Goal: Transaction & Acquisition: Purchase product/service

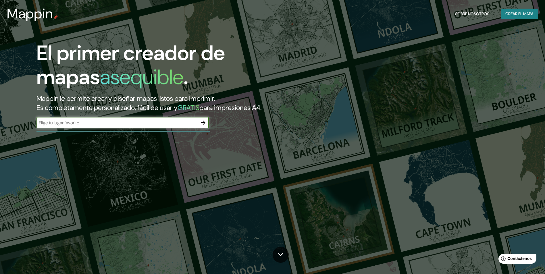
click at [100, 121] on input "text" at bounding box center [116, 123] width 161 height 7
type input "[GEOGRAPHIC_DATA]"
click at [203, 122] on icon "button" at bounding box center [203, 122] width 7 height 7
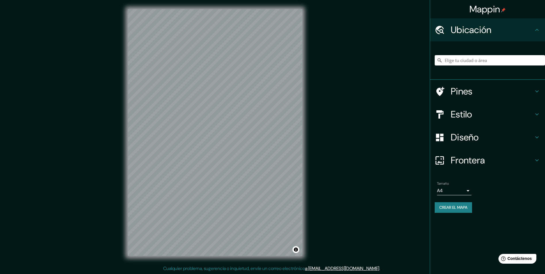
click at [511, 30] on h4 "Ubicación" at bounding box center [492, 29] width 83 height 11
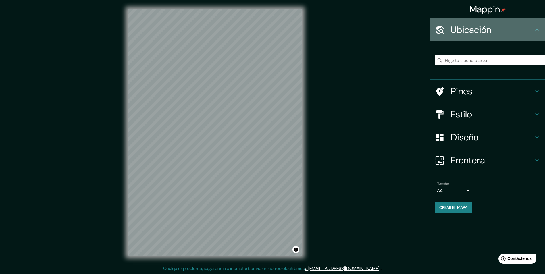
click at [531, 34] on h4 "Ubicación" at bounding box center [492, 29] width 83 height 11
click at [535, 31] on icon at bounding box center [537, 29] width 7 height 7
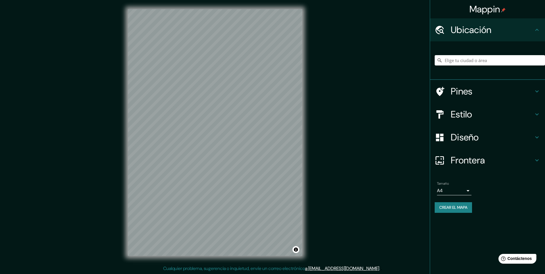
click at [535, 31] on icon at bounding box center [537, 29] width 7 height 7
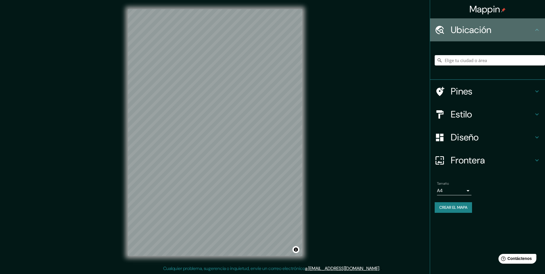
click at [535, 31] on icon at bounding box center [537, 29] width 7 height 7
click at [442, 27] on icon at bounding box center [440, 30] width 9 height 8
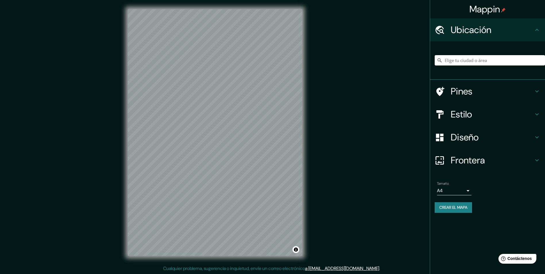
click at [442, 27] on icon at bounding box center [440, 30] width 9 height 8
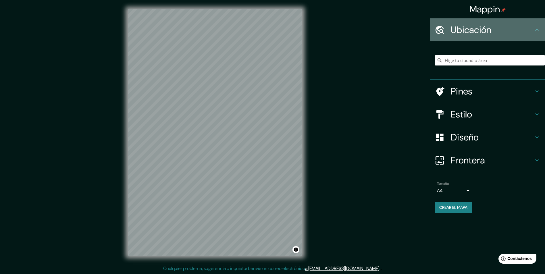
click at [442, 27] on icon at bounding box center [440, 30] width 9 height 8
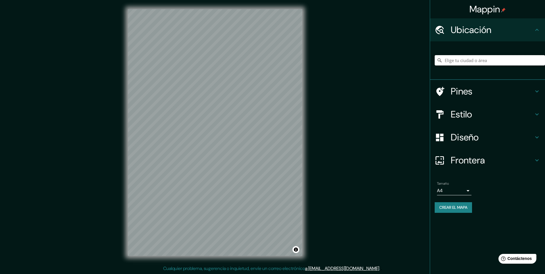
click at [478, 63] on input "Elige tu ciudad o área" at bounding box center [490, 60] width 110 height 10
click at [369, 33] on div "Mappin Ubicación Pines Estilo Diseño Frontera Elige un borde. Sugerencia : pued…" at bounding box center [272, 137] width 545 height 274
click at [452, 59] on input "Elige tu ciudad o área" at bounding box center [490, 60] width 110 height 10
paste input "Av. [GEOGRAPHIC_DATA], [GEOGRAPHIC_DATA], 72825 [GEOGRAPHIC_DATA][PERSON_NAME] …"
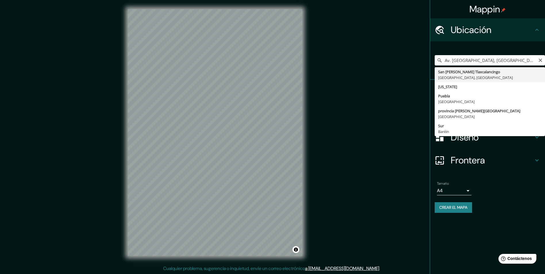
type input "[GEOGRAPHIC_DATA][PERSON_NAME] [GEOGRAPHIC_DATA], [GEOGRAPHIC_DATA], [GEOGRAPHI…"
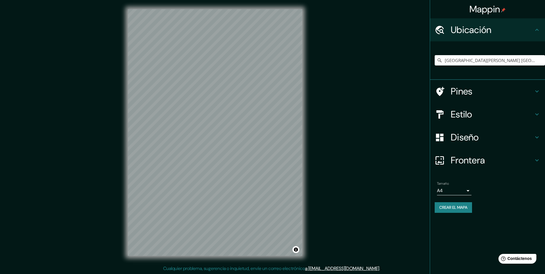
click at [503, 88] on h4 "Pines" at bounding box center [492, 91] width 83 height 11
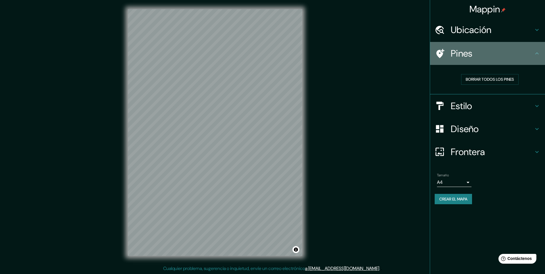
click at [473, 60] on div "Pines" at bounding box center [487, 53] width 115 height 23
click at [438, 50] on icon at bounding box center [440, 53] width 8 height 9
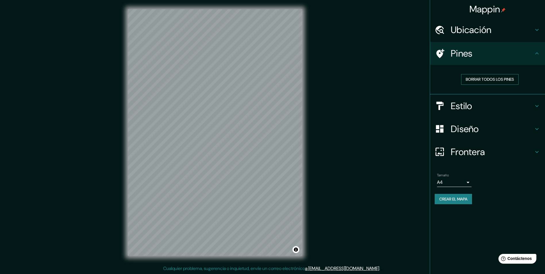
click at [512, 81] on font "Borrar todos los pines" at bounding box center [490, 79] width 48 height 7
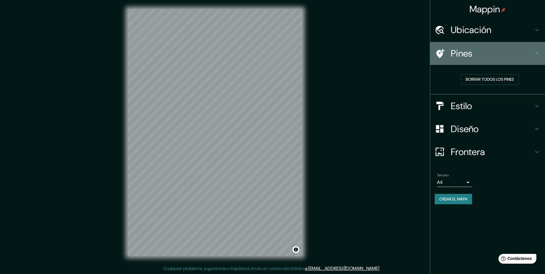
click at [534, 55] on icon at bounding box center [537, 53] width 7 height 7
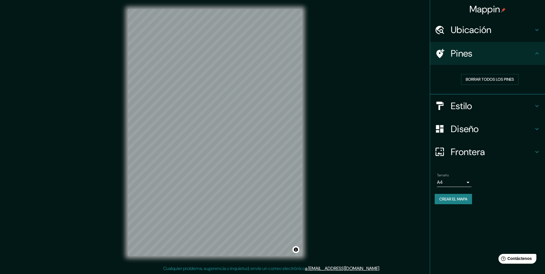
click at [534, 55] on icon at bounding box center [537, 53] width 7 height 7
click at [437, 49] on icon at bounding box center [440, 54] width 10 height 10
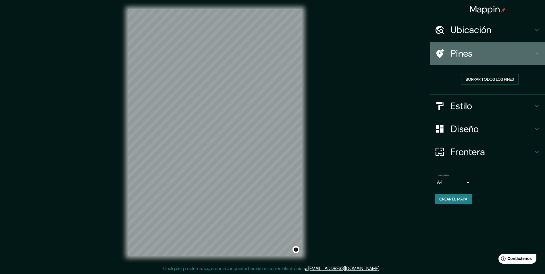
click at [437, 49] on icon at bounding box center [440, 54] width 10 height 10
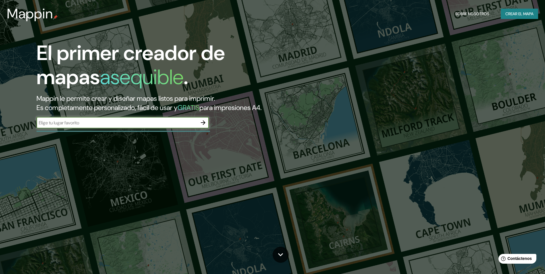
click at [206, 123] on icon "button" at bounding box center [203, 122] width 7 height 7
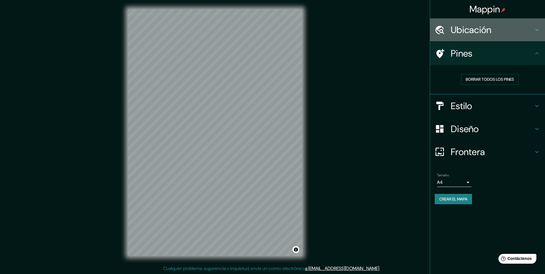
click at [527, 29] on h4 "Ubicación" at bounding box center [492, 29] width 83 height 11
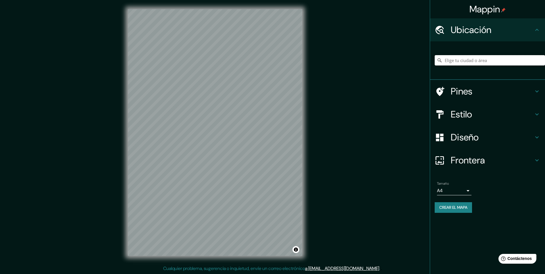
click at [514, 57] on input "Elige tu ciudad o área" at bounding box center [490, 60] width 110 height 10
paste input "Av. [GEOGRAPHIC_DATA], [GEOGRAPHIC_DATA], 72825 [GEOGRAPHIC_DATA][PERSON_NAME] …"
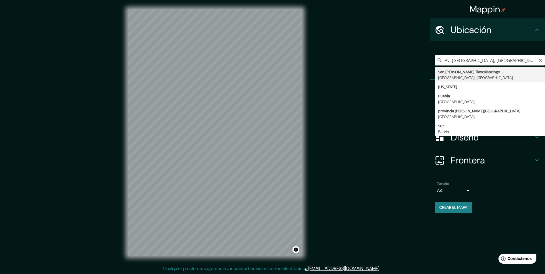
type input "[GEOGRAPHIC_DATA][PERSON_NAME] [GEOGRAPHIC_DATA], [GEOGRAPHIC_DATA], [GEOGRAPHI…"
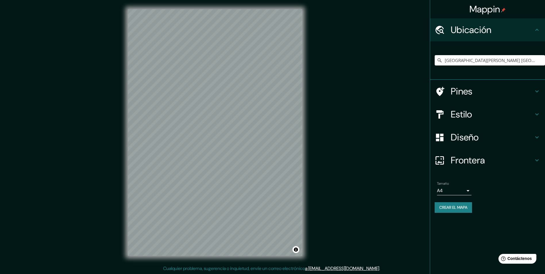
scroll to position [0, 0]
click at [439, 87] on icon at bounding box center [440, 91] width 10 height 10
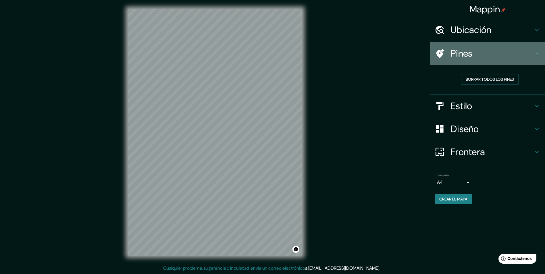
click at [439, 50] on icon at bounding box center [440, 53] width 8 height 9
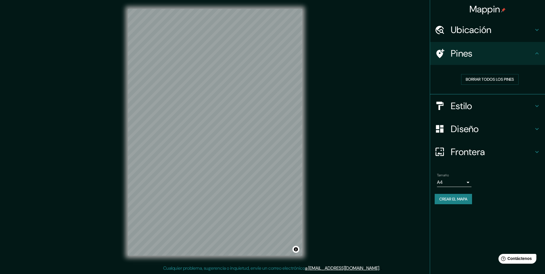
click at [440, 52] on icon at bounding box center [440, 54] width 10 height 10
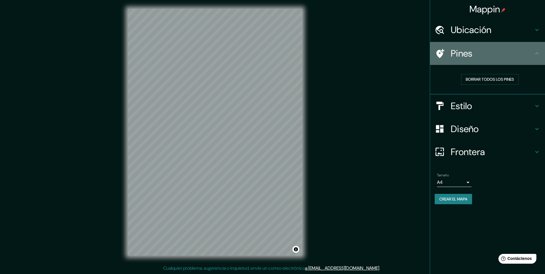
click at [440, 52] on icon at bounding box center [440, 54] width 10 height 10
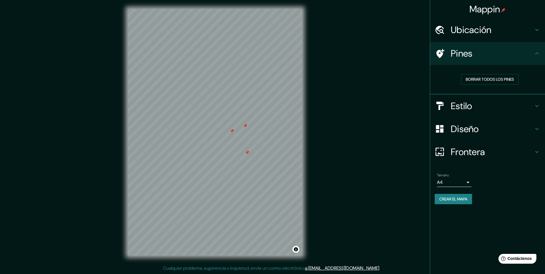
click at [243, 9] on div at bounding box center [215, 9] width 174 height 0
click at [477, 78] on font "Borrar todos los pines" at bounding box center [490, 79] width 48 height 7
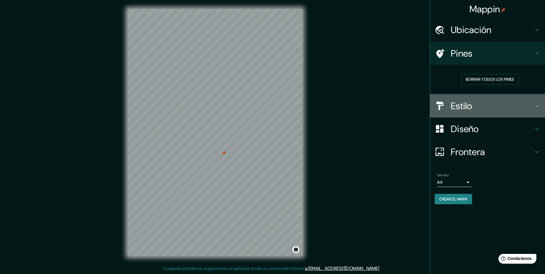
click at [461, 108] on h4 "Estilo" at bounding box center [492, 105] width 83 height 11
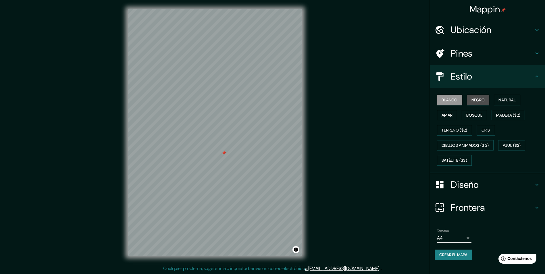
click at [475, 102] on font "Negro" at bounding box center [478, 100] width 14 height 7
click at [506, 101] on font "Natural" at bounding box center [506, 100] width 17 height 7
click at [447, 113] on font "Amar" at bounding box center [447, 115] width 11 height 7
click at [464, 115] on button "Bosque" at bounding box center [474, 115] width 25 height 11
click at [516, 114] on font "Madera ($2)" at bounding box center [508, 115] width 24 height 7
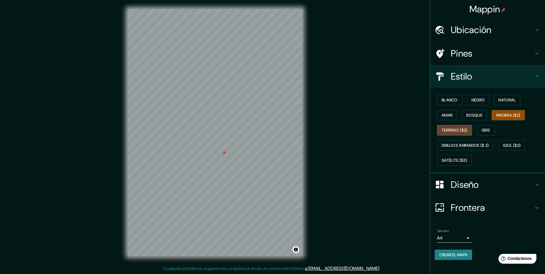
click at [453, 132] on font "Terreno ($2)" at bounding box center [455, 130] width 26 height 7
click at [479, 129] on button "Gris" at bounding box center [486, 130] width 18 height 11
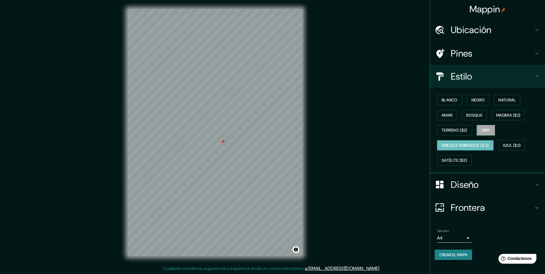
click at [477, 146] on font "Dibujos animados ($ 2)" at bounding box center [465, 145] width 47 height 7
click at [520, 147] on font "Azul ($2)" at bounding box center [512, 145] width 18 height 7
click at [487, 145] on font "Dibujos animados ($ 2)" at bounding box center [465, 145] width 47 height 7
click at [512, 140] on button "Azul ($2)" at bounding box center [511, 145] width 27 height 11
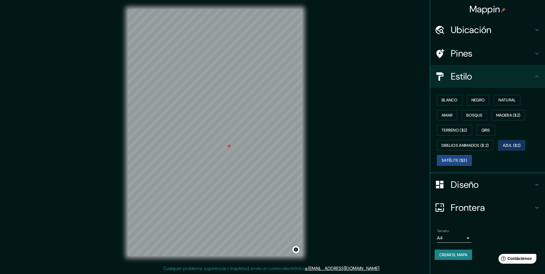
click at [462, 161] on font "Satélite ($3)" at bounding box center [455, 160] width 26 height 7
click at [531, 142] on div "Blanco Negro Natural [PERSON_NAME] ($2) Terreno ($2) Gris Dibujos animados ($ 2…" at bounding box center [490, 131] width 110 height 76
click at [519, 142] on font "Azul ($2)" at bounding box center [512, 145] width 18 height 7
click at [446, 100] on font "Blanco" at bounding box center [450, 100] width 16 height 7
click at [474, 101] on font "Negro" at bounding box center [478, 100] width 14 height 7
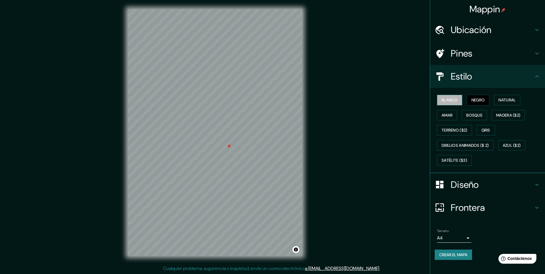
click at [456, 97] on font "Blanco" at bounding box center [450, 100] width 16 height 7
click at [464, 99] on div "Blanco Negro Natural [PERSON_NAME] ($2) Terreno ($2) Gris Dibujos animados ($ 2…" at bounding box center [490, 131] width 110 height 76
drag, startPoint x: 471, startPoint y: 99, endPoint x: 469, endPoint y: 102, distance: 4.1
click at [471, 99] on button "Negro" at bounding box center [478, 100] width 23 height 11
click at [474, 183] on h4 "Diseño" at bounding box center [492, 184] width 83 height 11
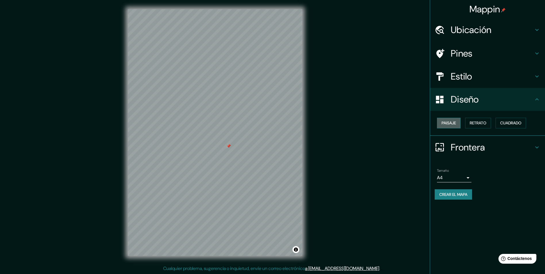
click at [455, 122] on font "Paisaje" at bounding box center [449, 123] width 14 height 7
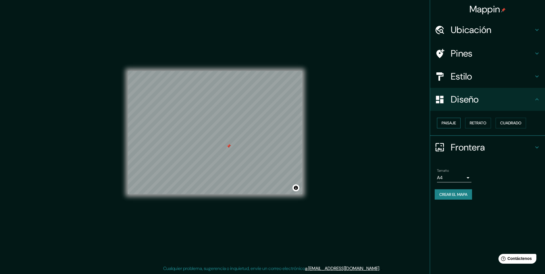
click at [455, 122] on font "Paisaje" at bounding box center [449, 123] width 14 height 7
click at [471, 123] on font "Retrato" at bounding box center [478, 123] width 17 height 7
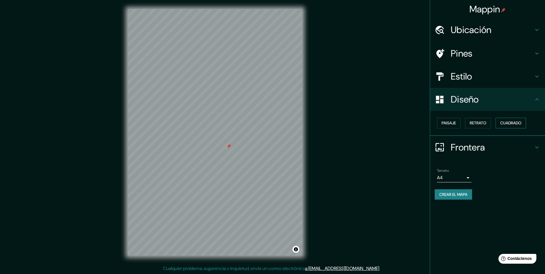
click at [506, 127] on button "Cuadrado" at bounding box center [511, 123] width 30 height 11
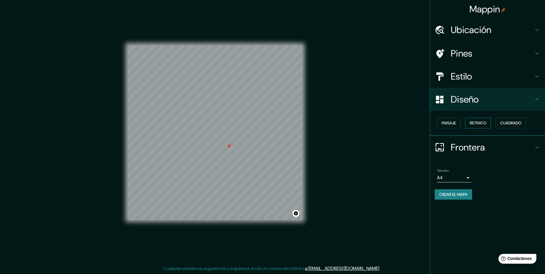
click at [491, 122] on button "Retrato" at bounding box center [478, 123] width 26 height 11
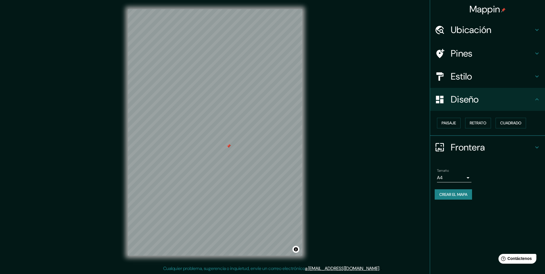
click at [456, 144] on h4 "Frontera" at bounding box center [492, 147] width 83 height 11
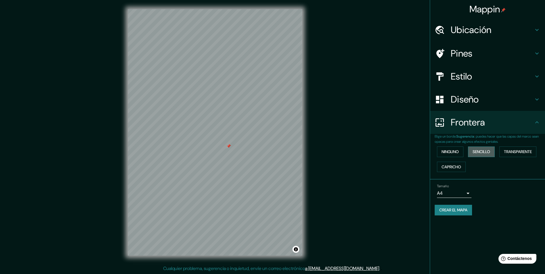
click at [482, 154] on font "Sencillo" at bounding box center [482, 151] width 18 height 7
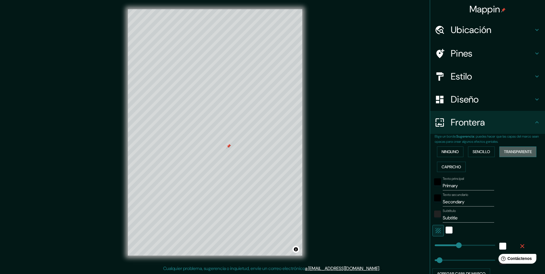
click at [509, 154] on font "Transparente" at bounding box center [518, 151] width 28 height 7
click at [459, 166] on button "Capricho" at bounding box center [451, 167] width 29 height 11
click at [452, 156] on button "Ninguno" at bounding box center [450, 152] width 26 height 11
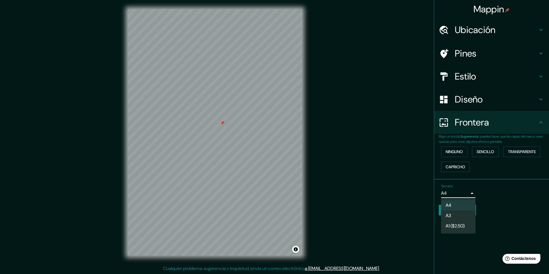
click at [457, 192] on body "Mappin Ubicación [GEOGRAPHIC_DATA][PERSON_NAME] [GEOGRAPHIC_DATA], [GEOGRAPHIC_…" at bounding box center [274, 137] width 549 height 274
click at [457, 194] on div at bounding box center [274, 137] width 549 height 274
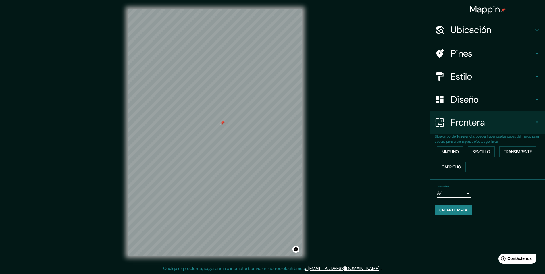
click at [460, 209] on font "Crear el mapa" at bounding box center [453, 210] width 28 height 7
click at [467, 214] on button "Crear el mapa" at bounding box center [453, 210] width 37 height 11
